Goal: Transaction & Acquisition: Obtain resource

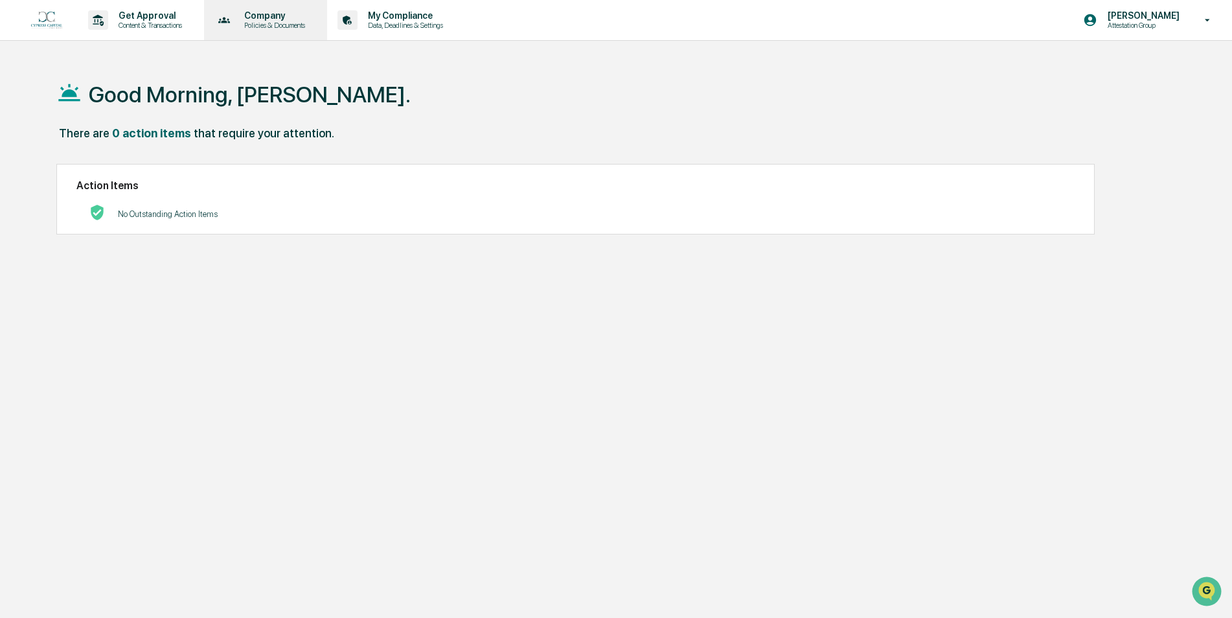
click at [256, 20] on p "Company" at bounding box center [273, 15] width 78 height 10
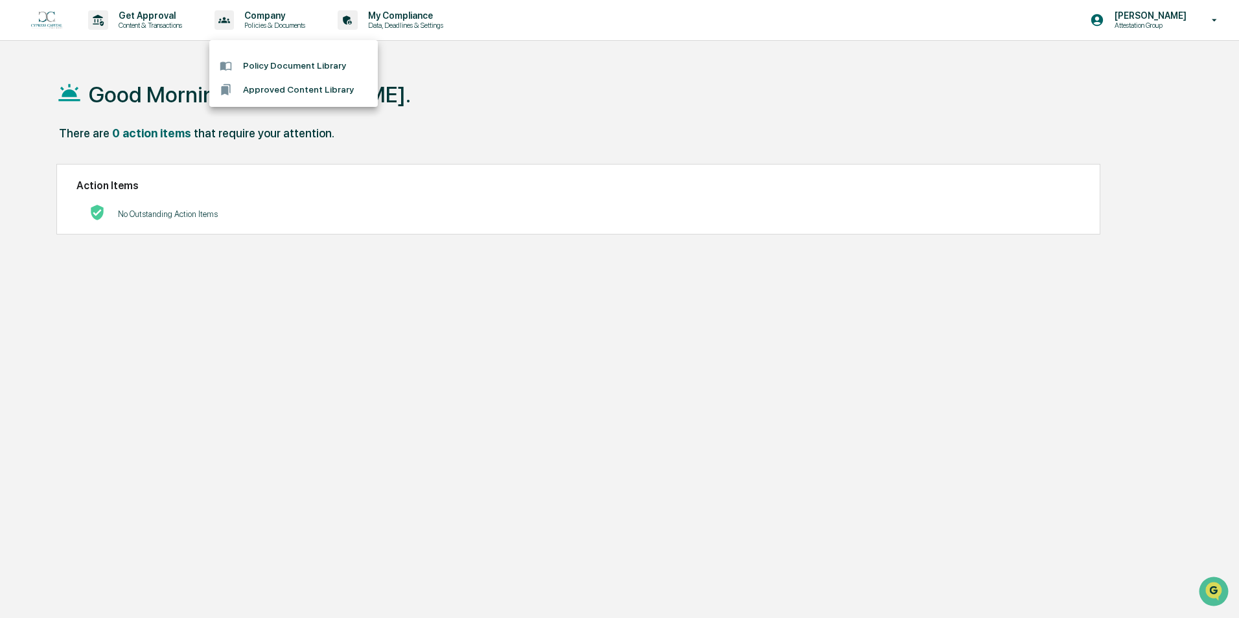
click at [301, 86] on li "Approved Content Library" at bounding box center [293, 90] width 168 height 24
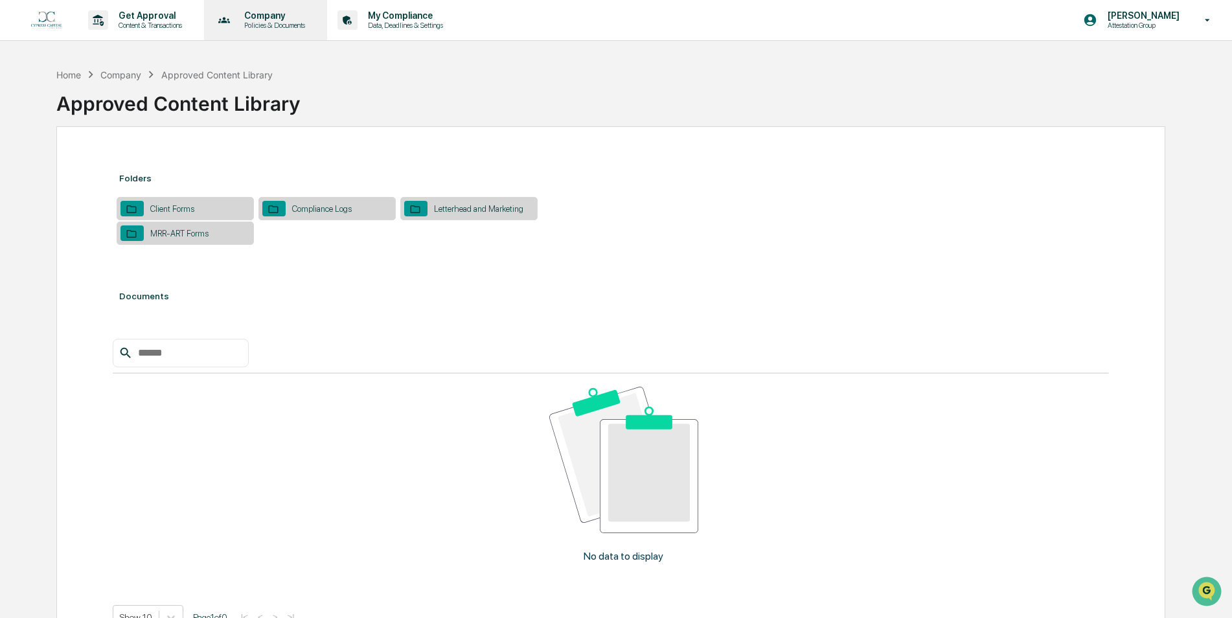
click at [299, 18] on p "Company" at bounding box center [273, 15] width 78 height 10
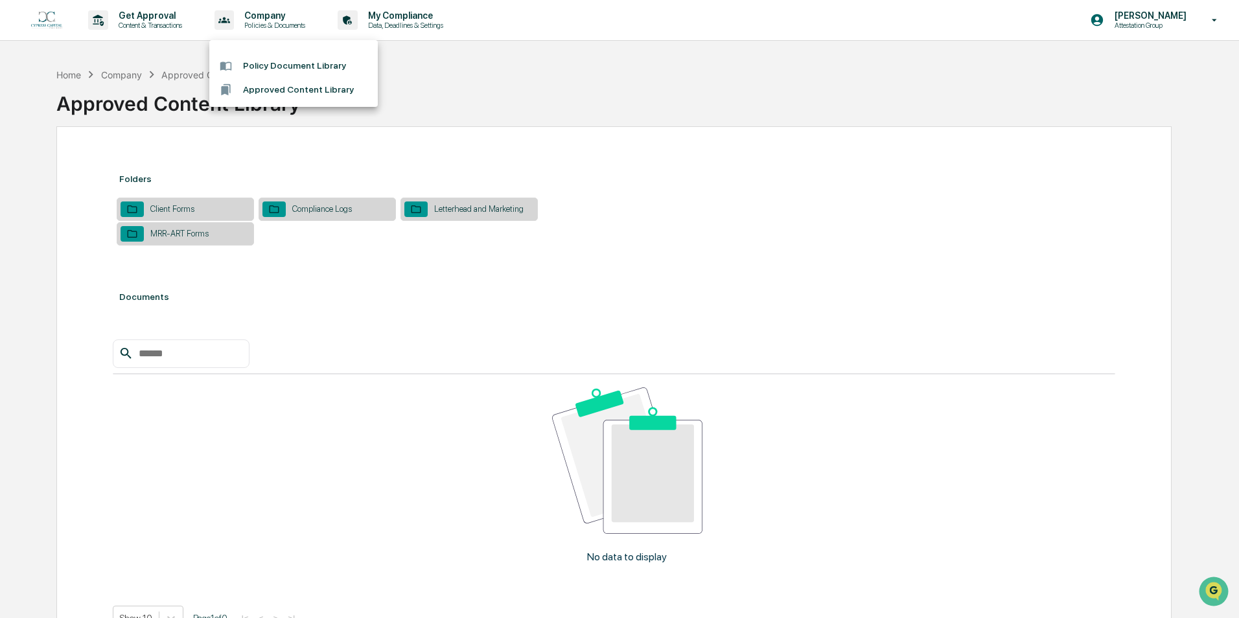
click at [262, 64] on li "Policy Document Library" at bounding box center [293, 66] width 168 height 24
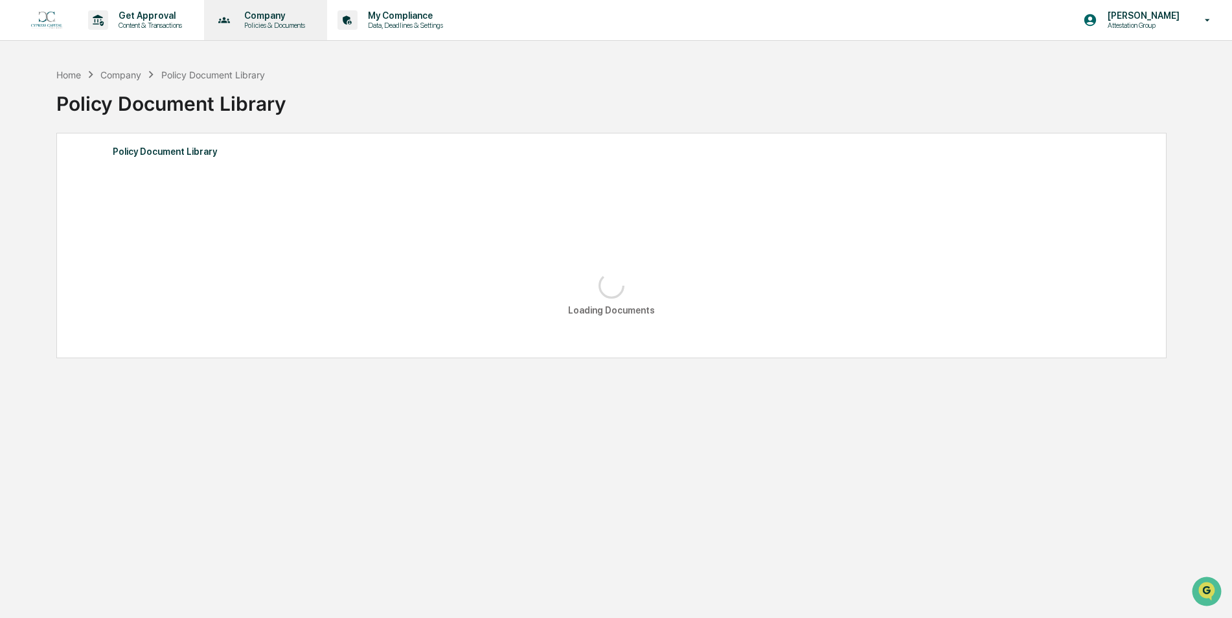
click at [288, 27] on p "Policies & Documents" at bounding box center [273, 25] width 78 height 9
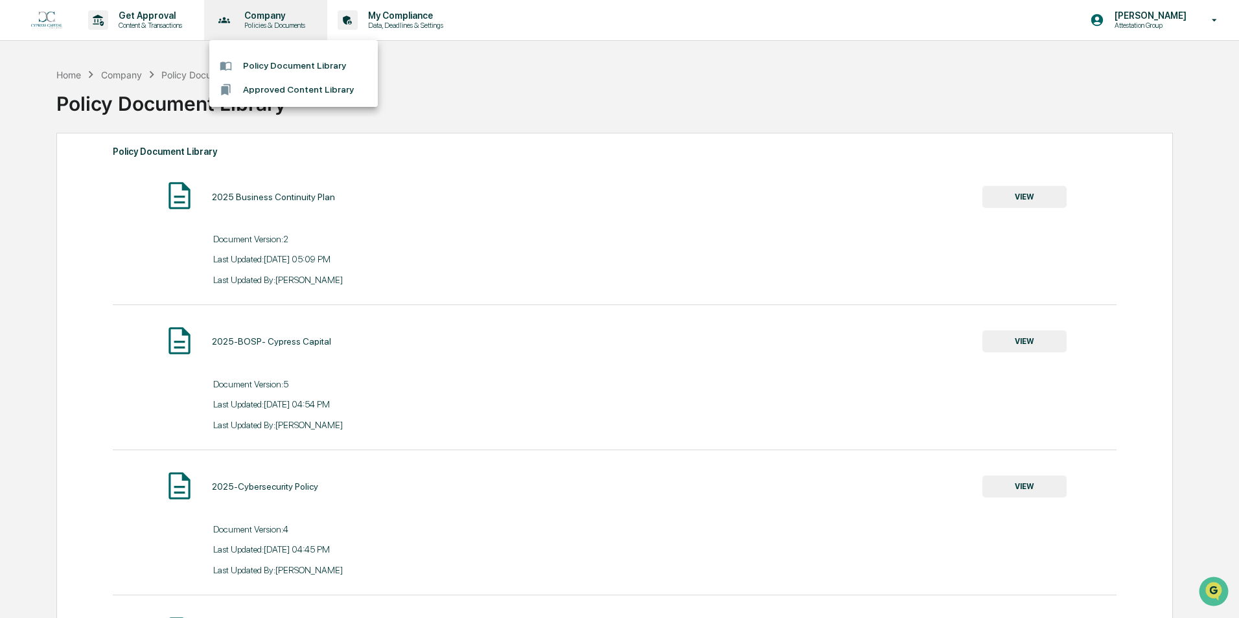
click at [288, 27] on div at bounding box center [619, 309] width 1239 height 618
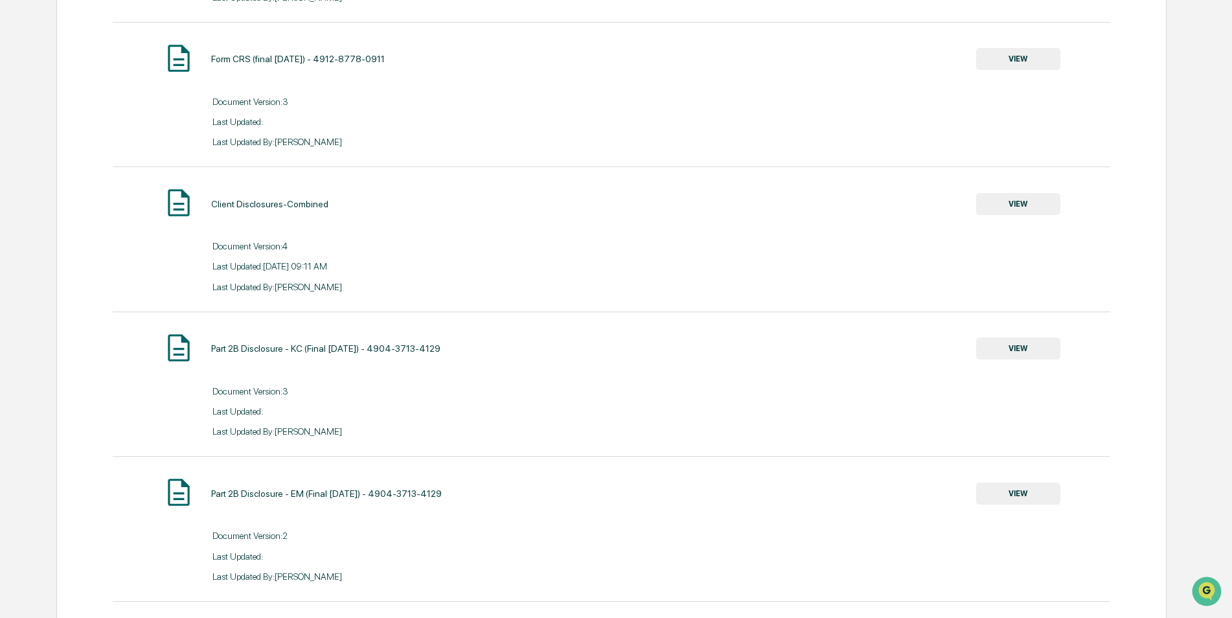
scroll to position [1879, 0]
click at [1026, 200] on button "VIEW" at bounding box center [1018, 201] width 84 height 22
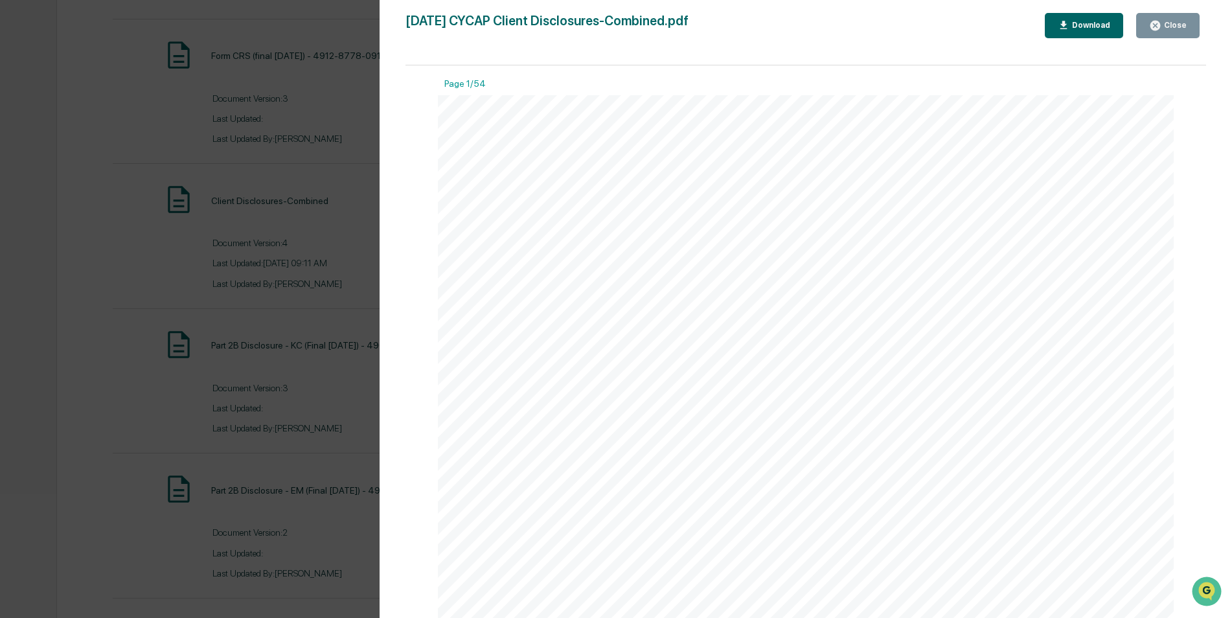
click at [1084, 32] on button "Download" at bounding box center [1084, 25] width 79 height 25
click at [756, 187] on div "[DATE] A copy of our Part 2A is available at: Form ADV Part 2A Item 1 – Introdu…" at bounding box center [806, 571] width 736 height 953
click at [1150, 32] on button "Close" at bounding box center [1167, 25] width 63 height 25
